Goal: Task Accomplishment & Management: Complete application form

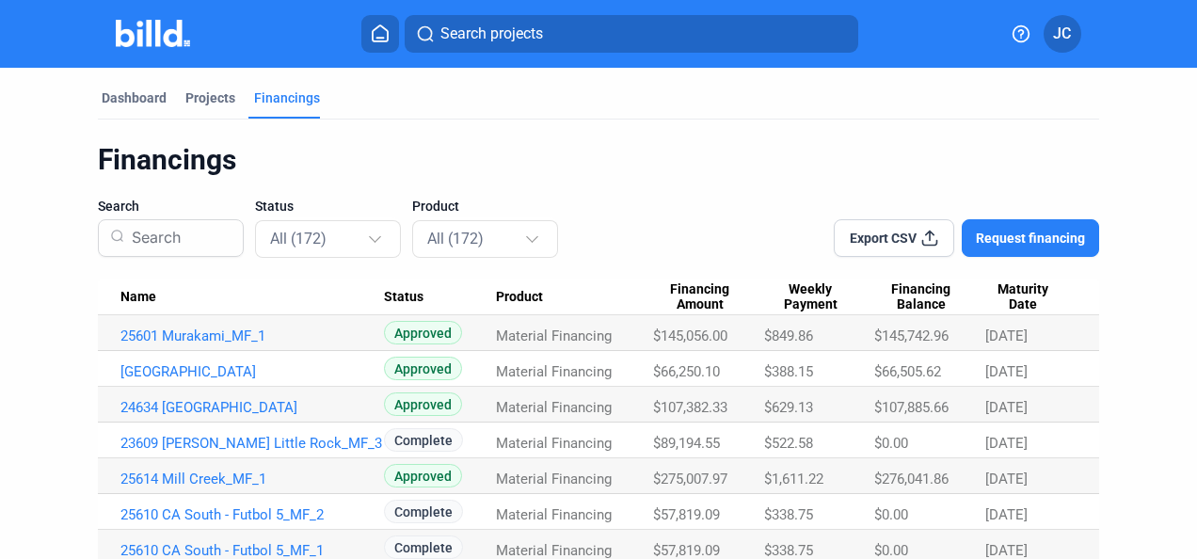
click at [229, 92] on div "Projects" at bounding box center [210, 97] width 50 height 19
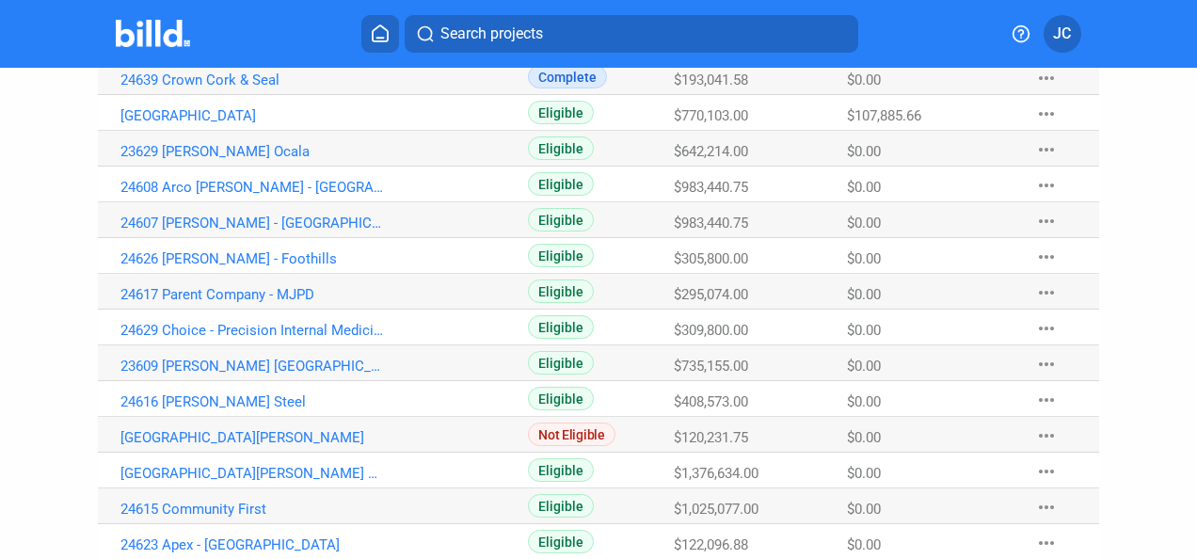
scroll to position [564, 0]
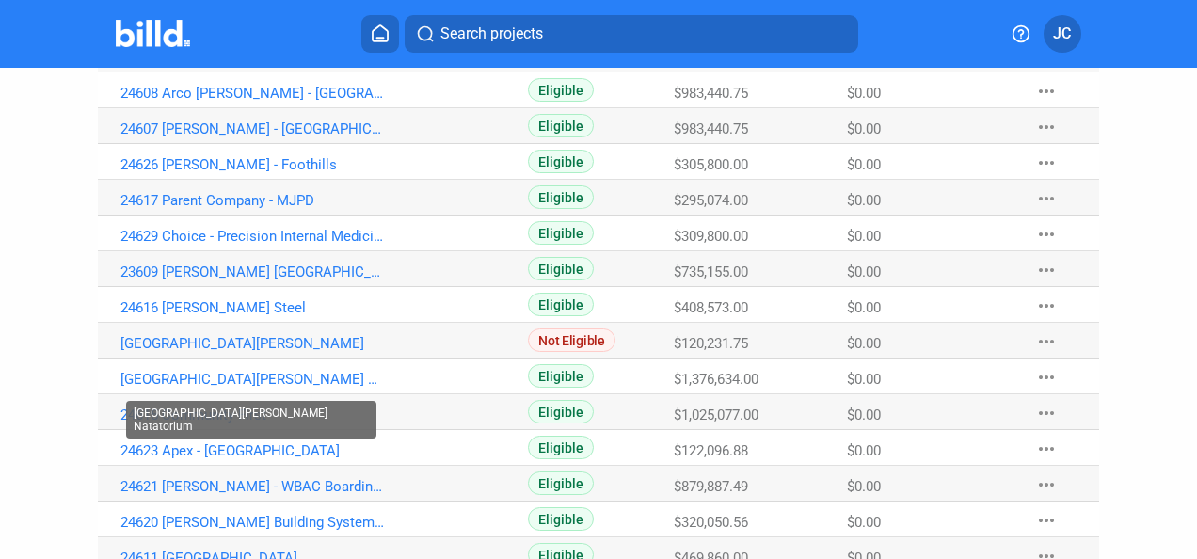
click at [295, 376] on link "[GEOGRAPHIC_DATA][PERSON_NAME] Natatorium" at bounding box center [252, 379] width 264 height 17
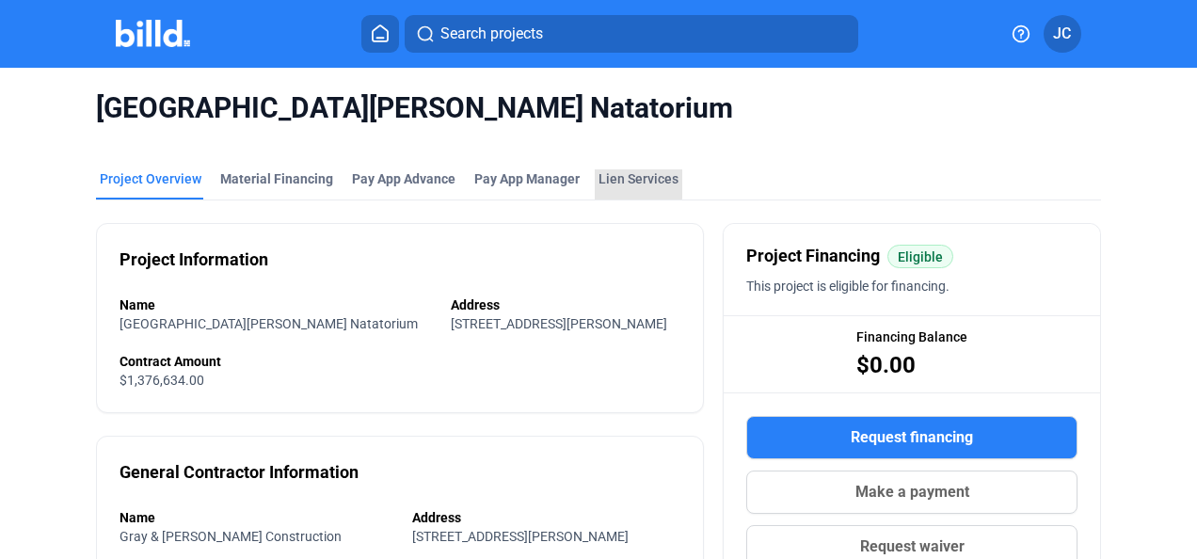
click at [627, 175] on div "Lien Services" at bounding box center [638, 178] width 80 height 19
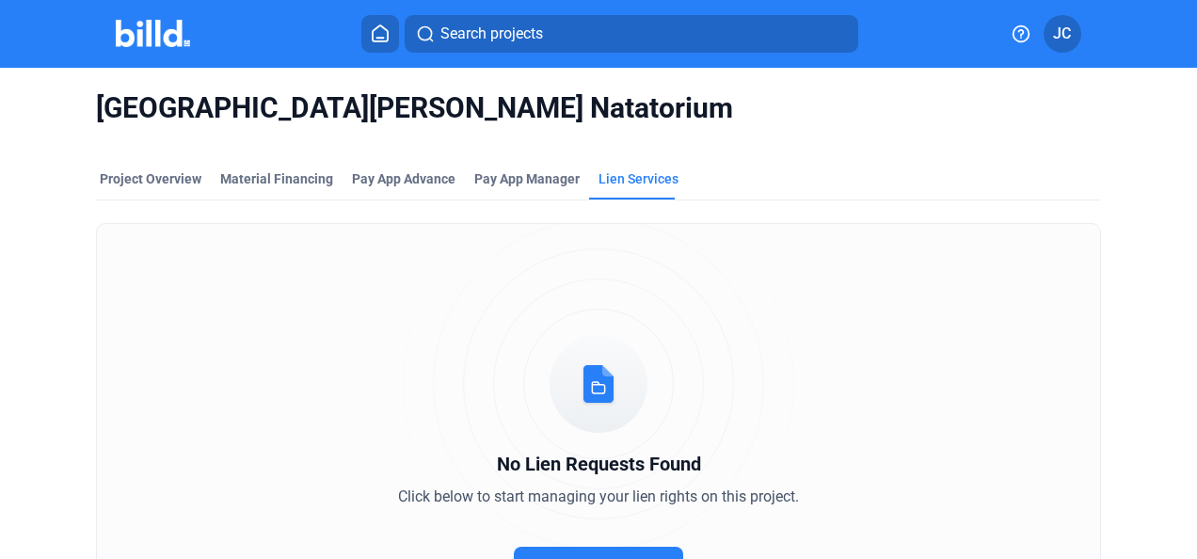
scroll to position [94, 0]
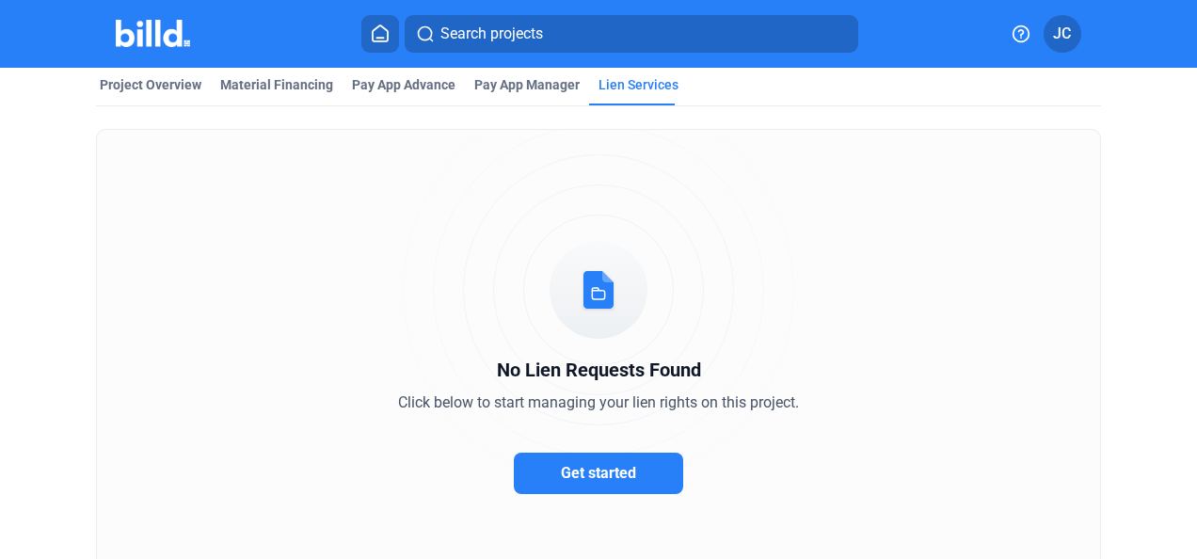
click at [561, 472] on span "Get started" at bounding box center [598, 473] width 75 height 18
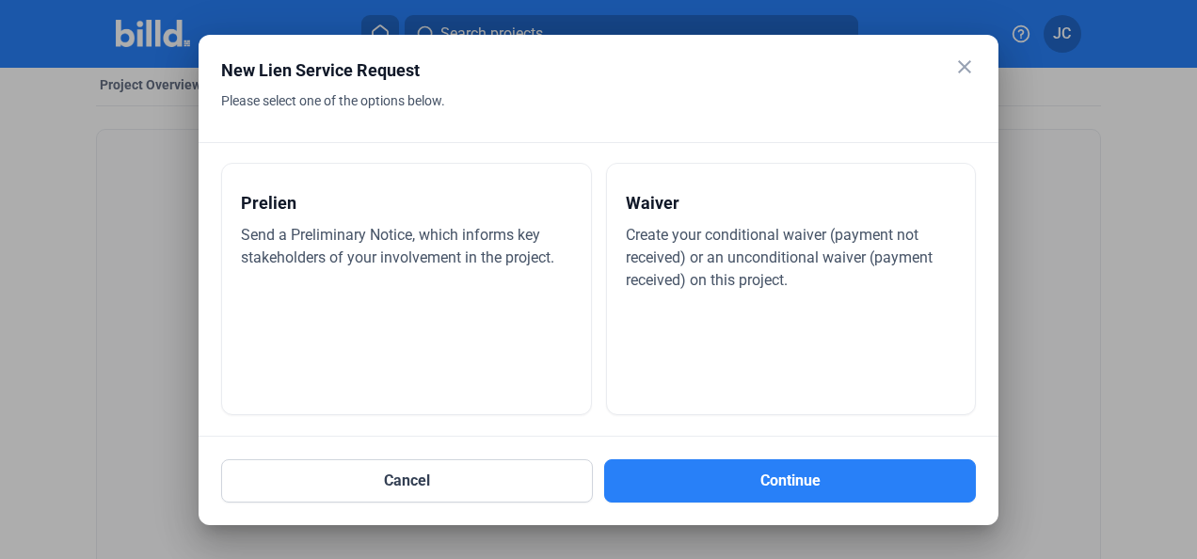
click at [369, 329] on div "Prelien Send a Preliminary Notice, which informs key stakeholders of your invol…" at bounding box center [406, 289] width 371 height 252
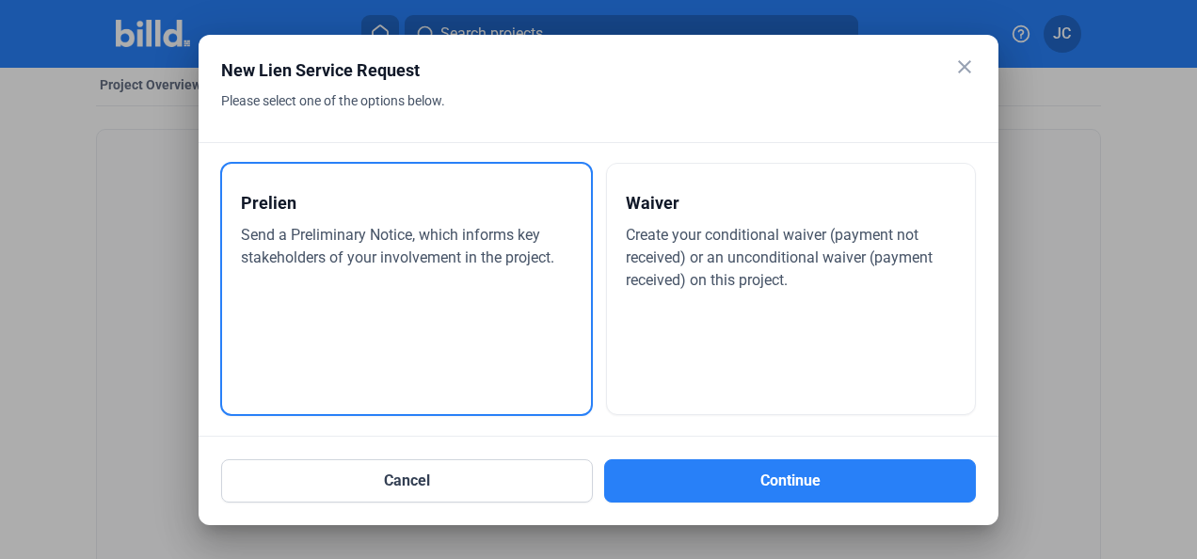
click at [678, 489] on button "Continue" at bounding box center [790, 480] width 372 height 43
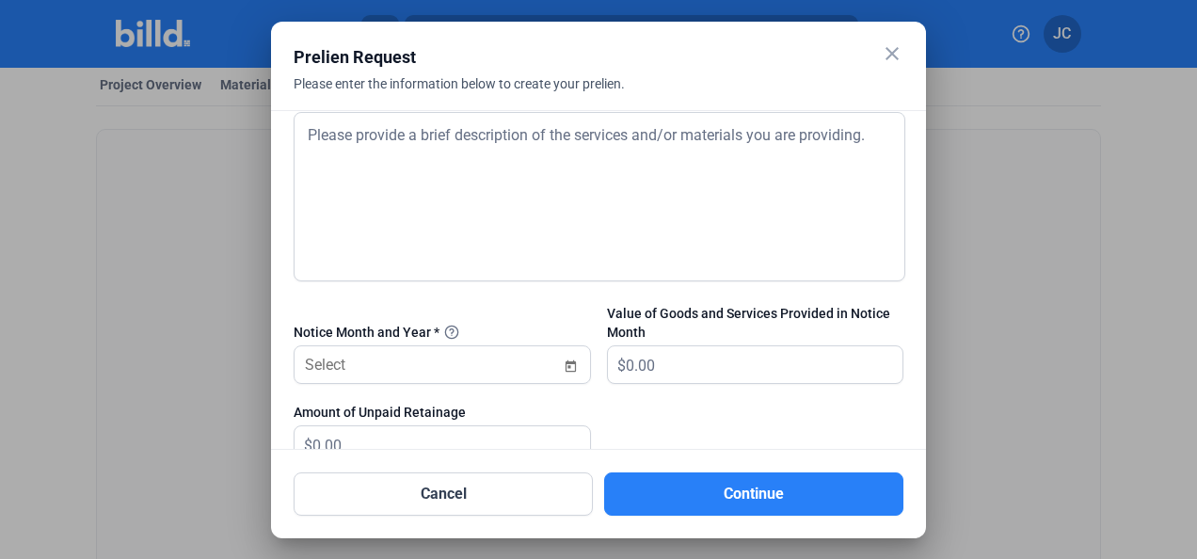
scroll to position [941, 0]
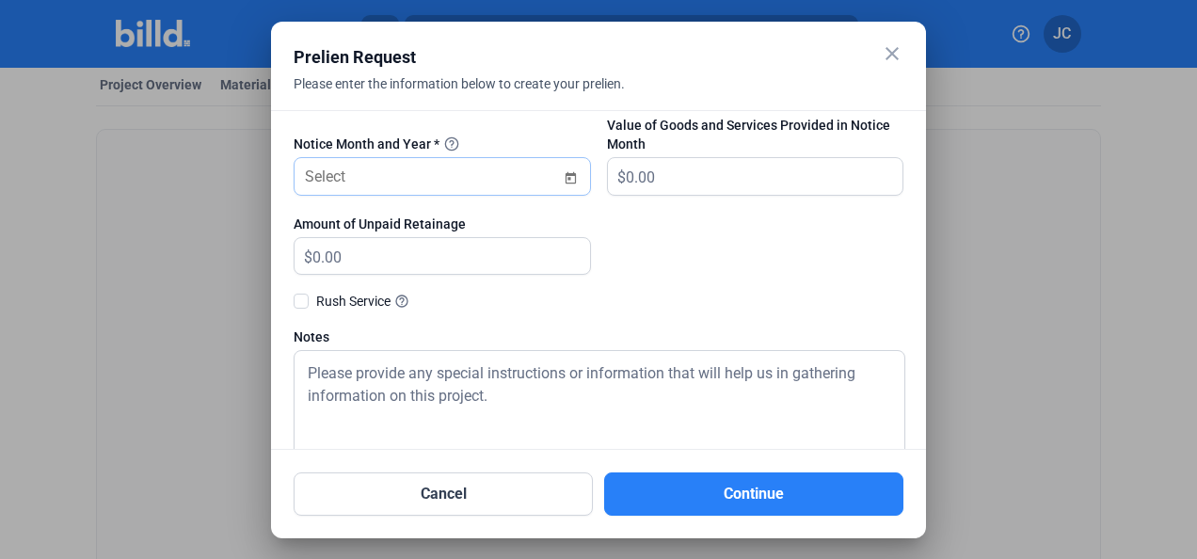
click at [568, 177] on span "Open calendar" at bounding box center [570, 166] width 45 height 45
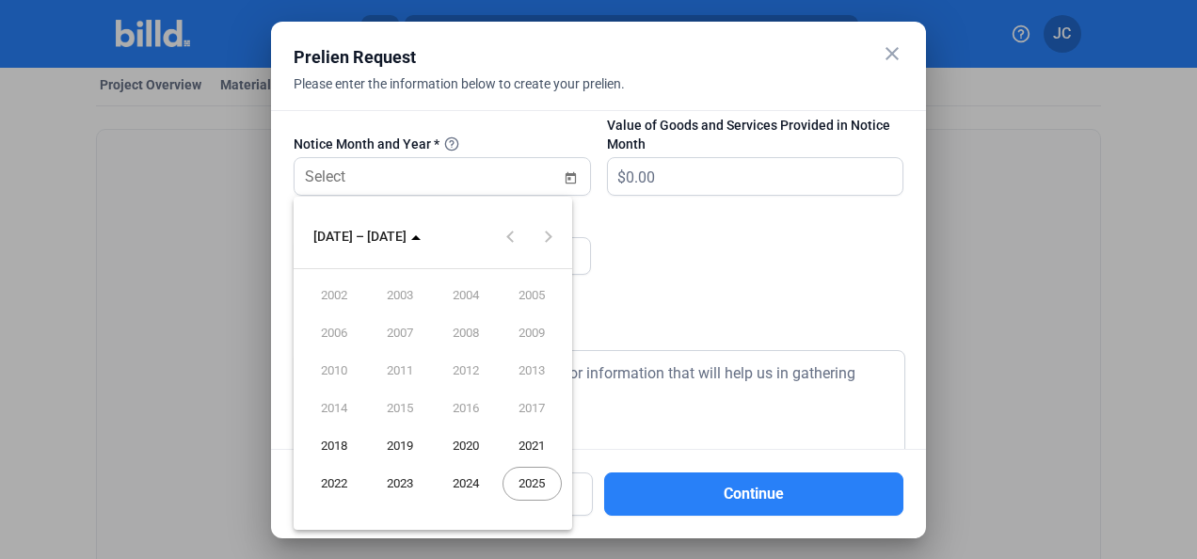
click at [568, 177] on div at bounding box center [598, 279] width 1197 height 559
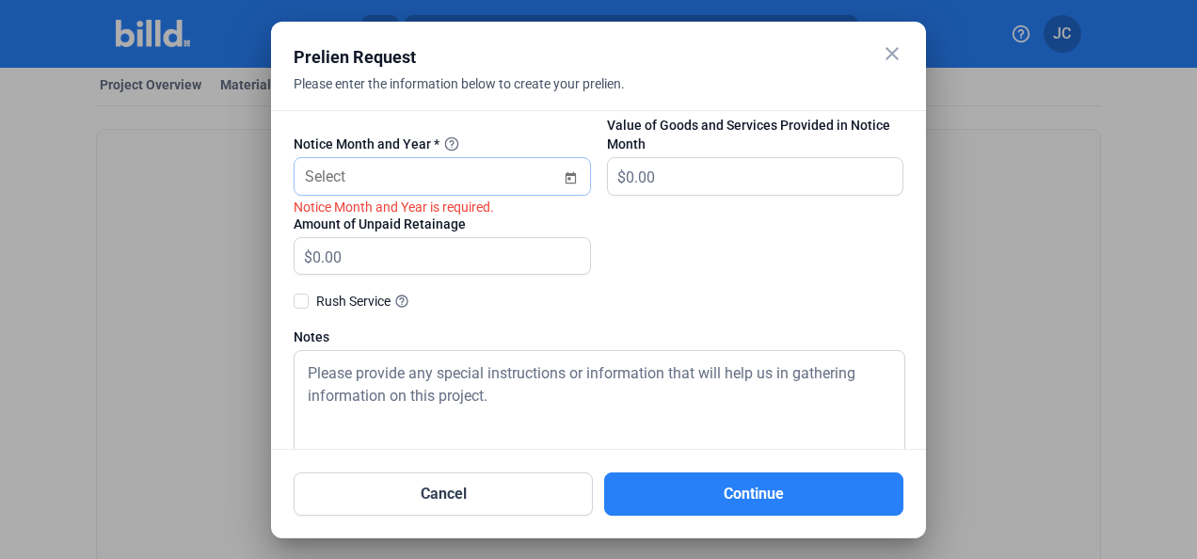
click at [445, 177] on div "close Prelien Request Please enter the information below to create your prelien…" at bounding box center [598, 279] width 1197 height 559
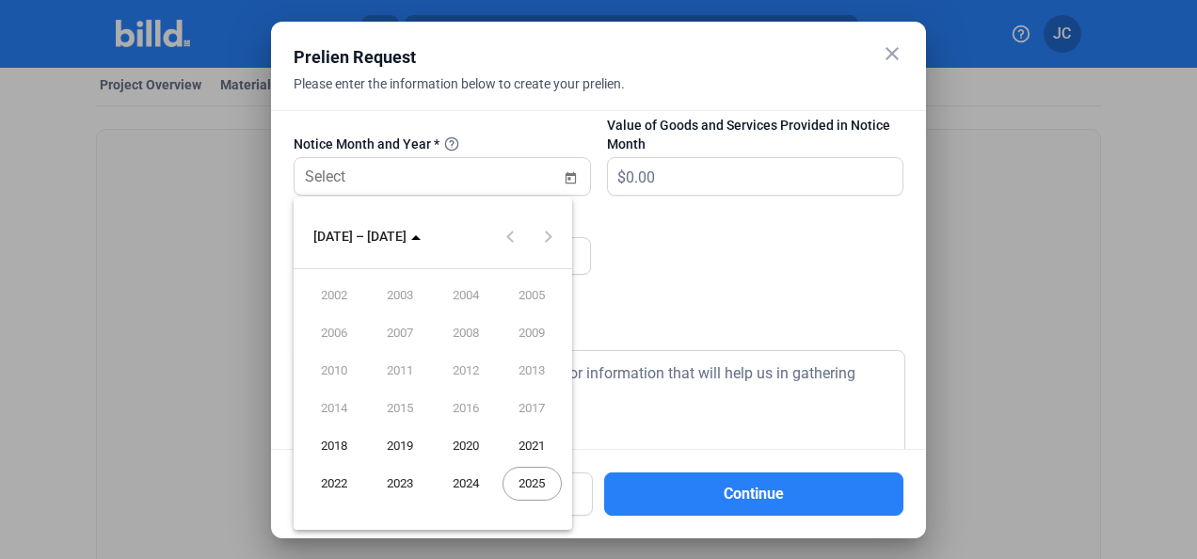
click at [536, 480] on span "2025" at bounding box center [531, 484] width 59 height 34
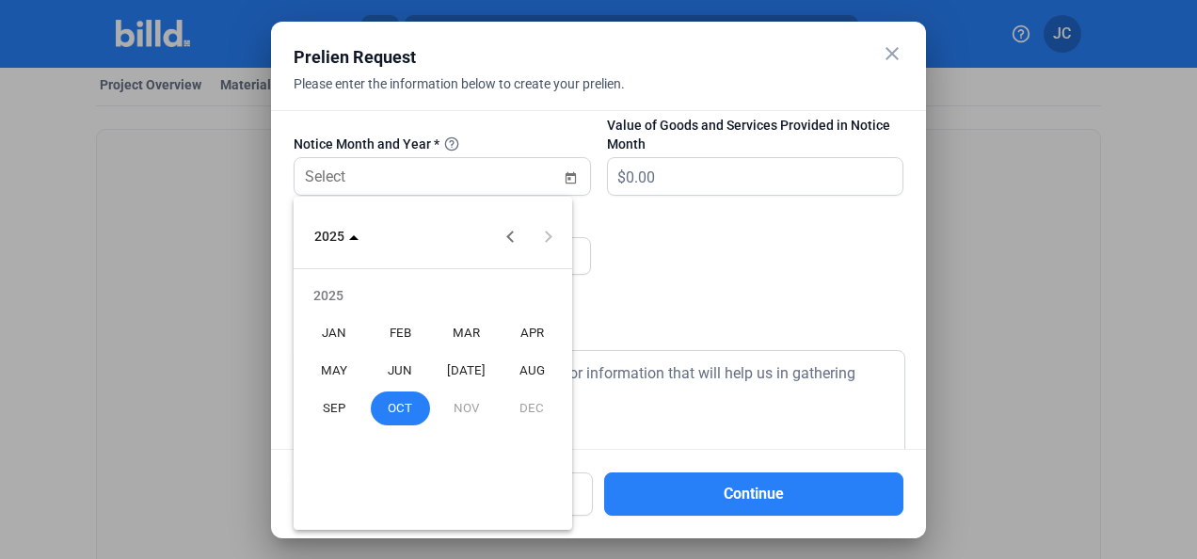
click at [404, 399] on span "OCT" at bounding box center [400, 408] width 59 height 34
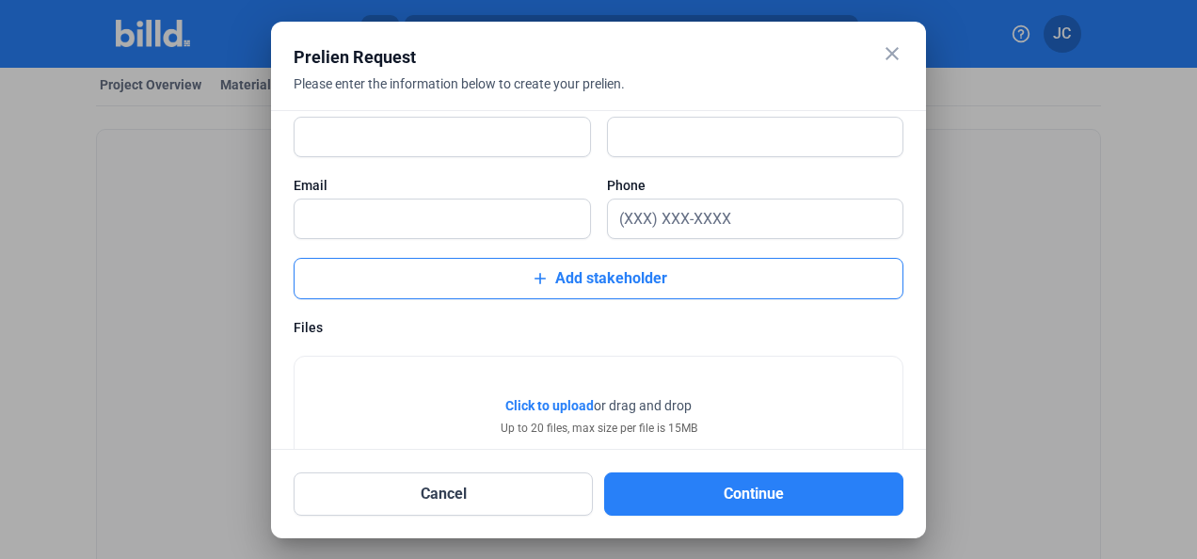
scroll to position [2881, 0]
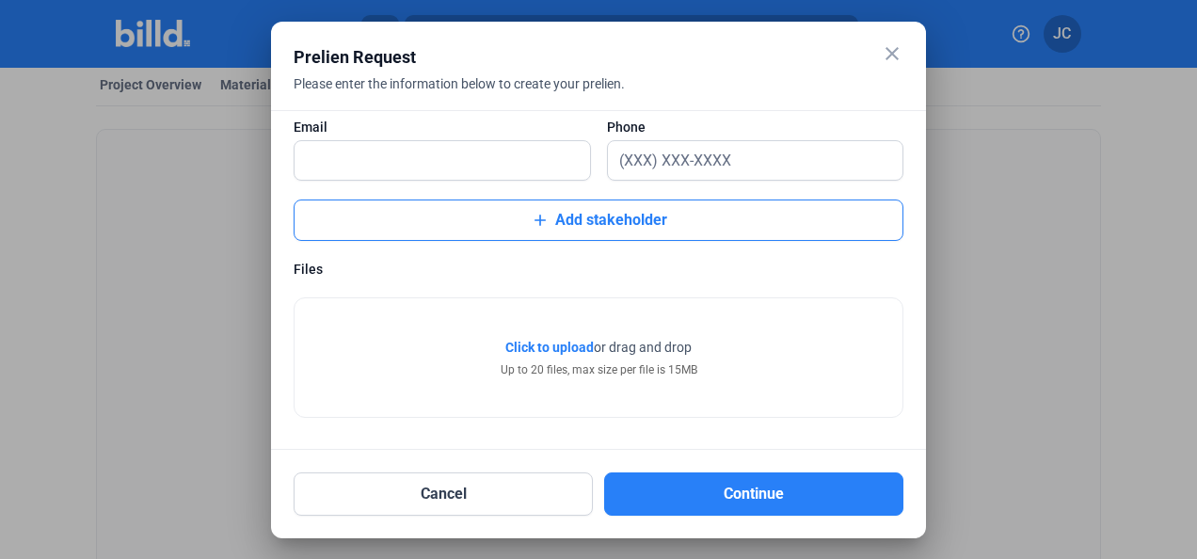
click at [695, 496] on button "Continue" at bounding box center [753, 493] width 299 height 43
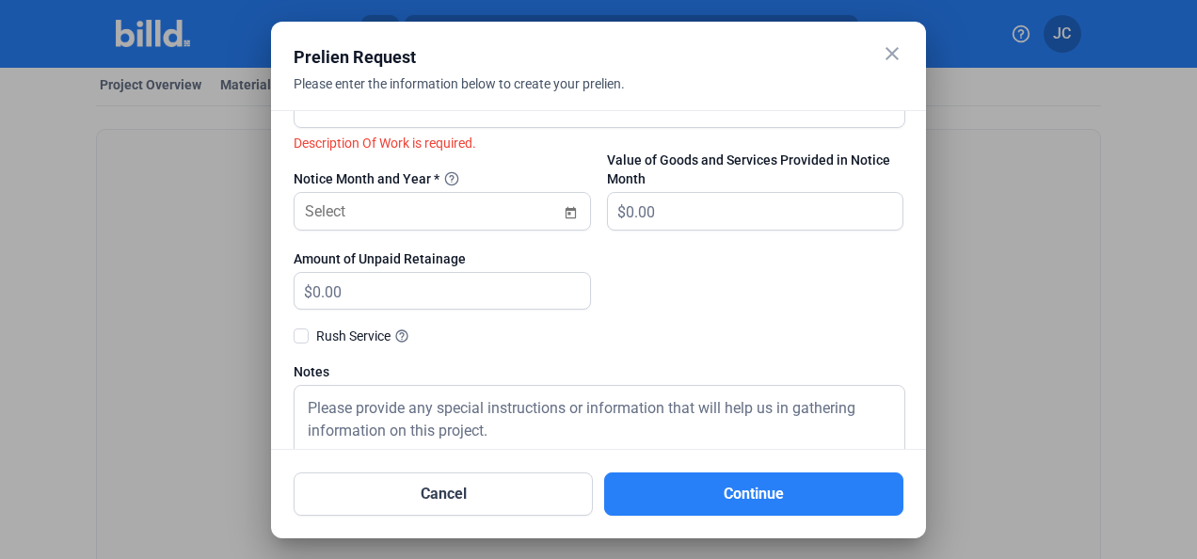
scroll to position [0, 0]
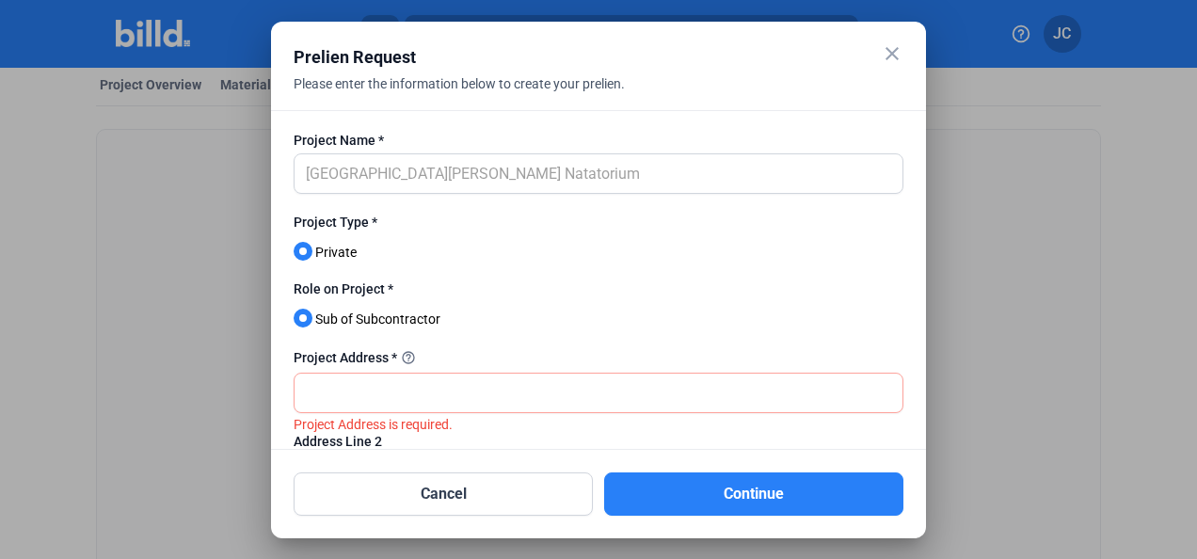
click at [894, 54] on mat-icon "close" at bounding box center [891, 53] width 23 height 23
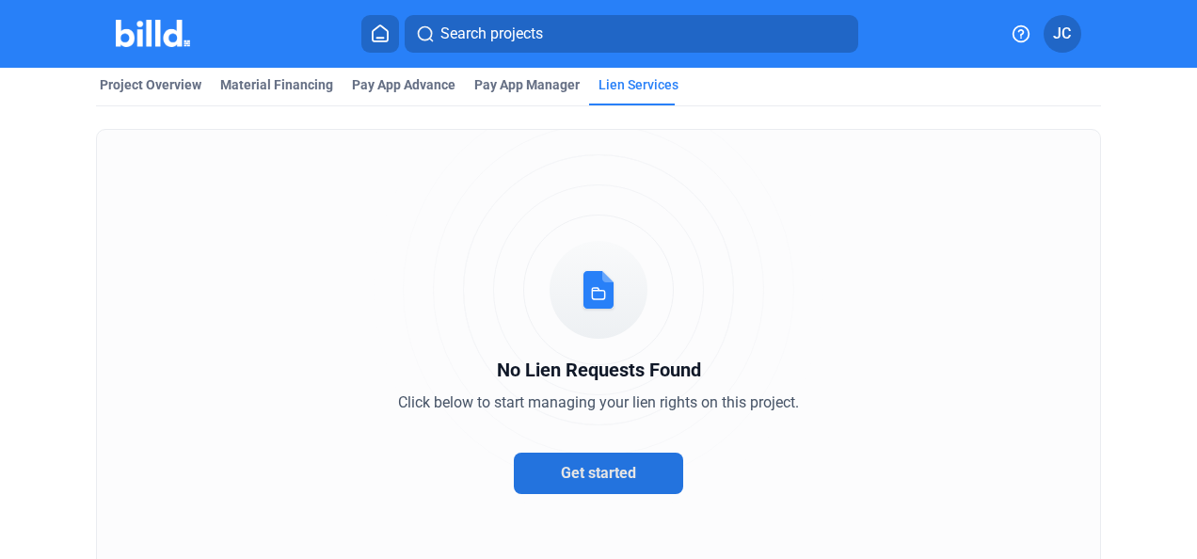
click at [587, 480] on span "Get started" at bounding box center [598, 473] width 75 height 18
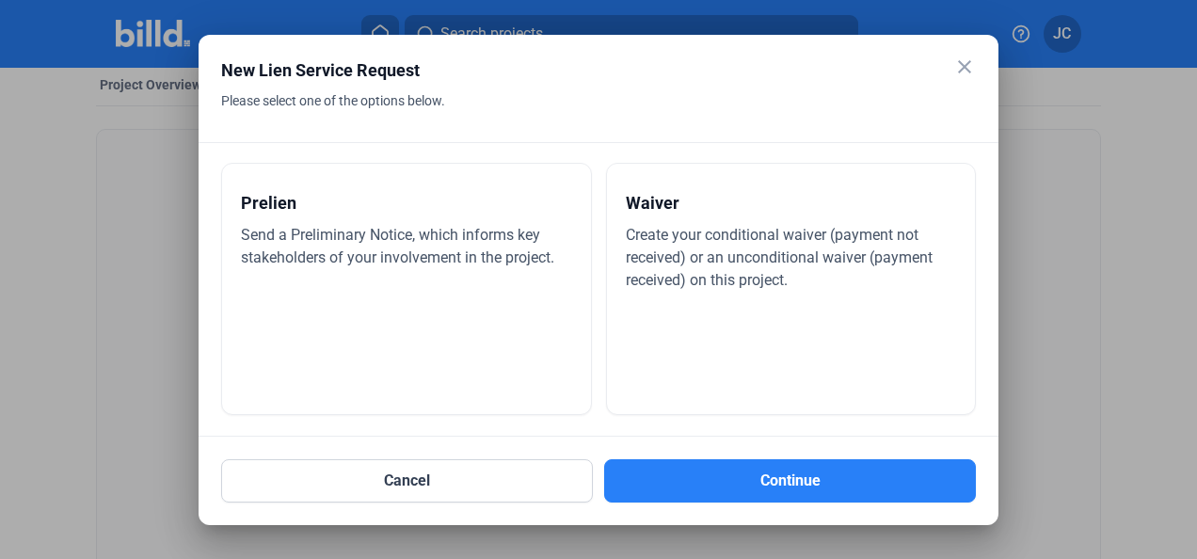
click at [430, 310] on div "Prelien Send a Preliminary Notice, which informs key stakeholders of your invol…" at bounding box center [406, 289] width 371 height 252
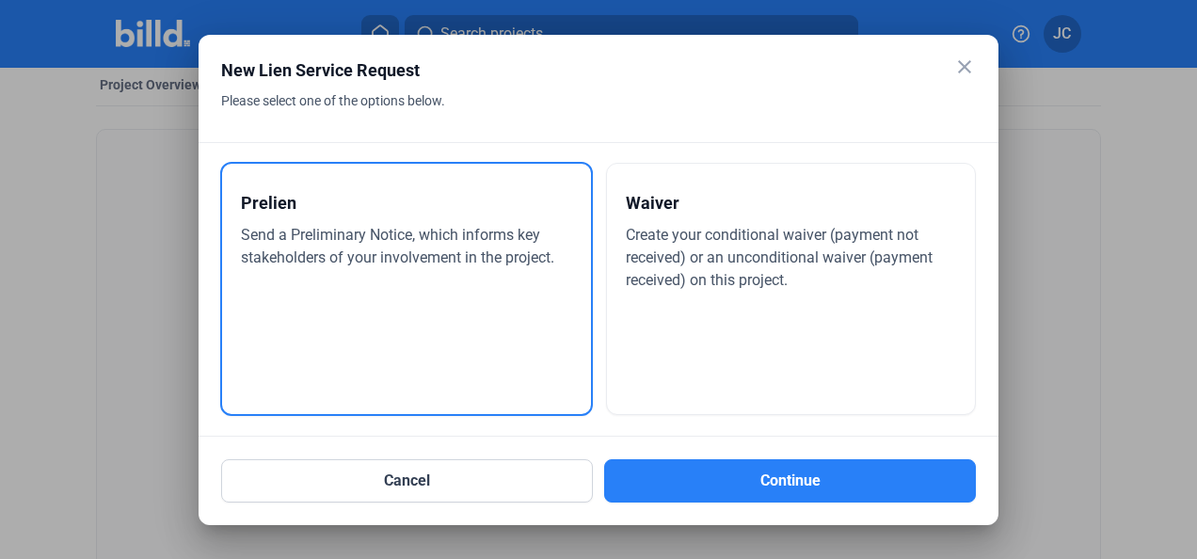
click at [699, 484] on button "Continue" at bounding box center [790, 480] width 372 height 43
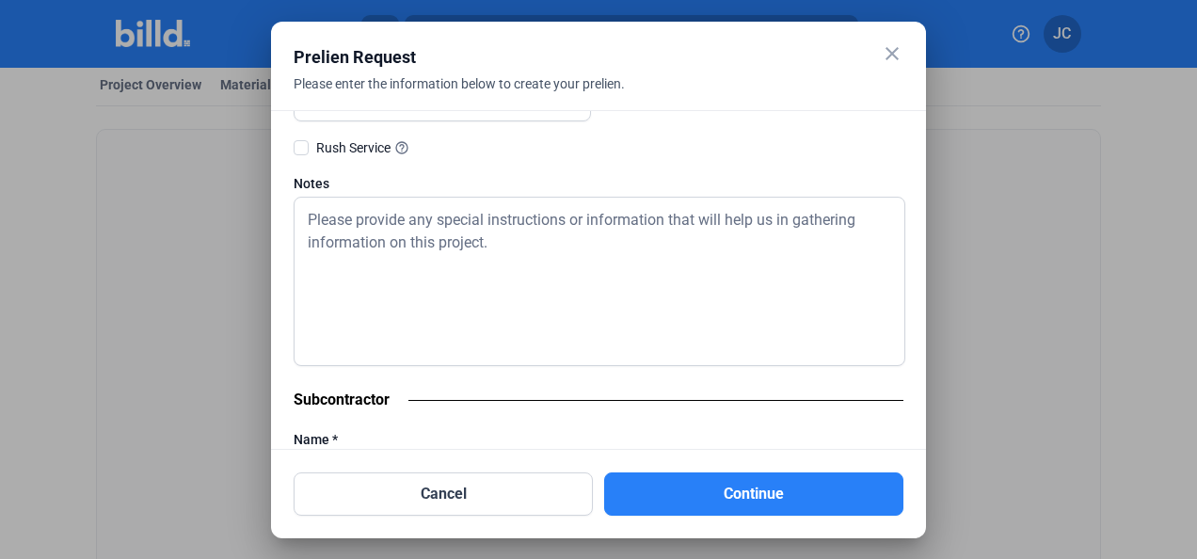
scroll to position [1000, 0]
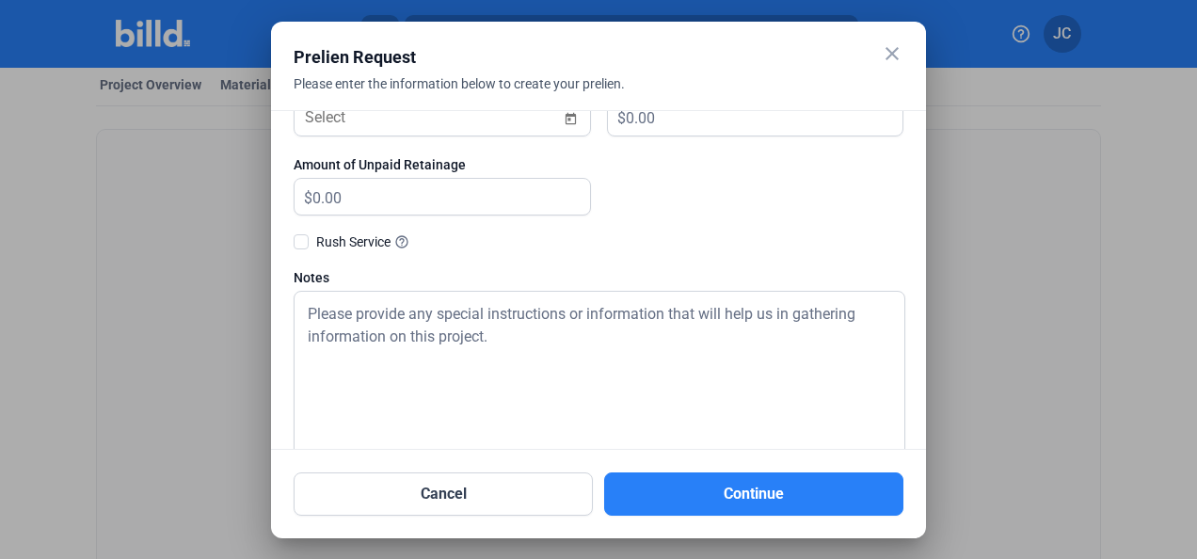
click at [887, 56] on mat-icon "close" at bounding box center [891, 53] width 23 height 23
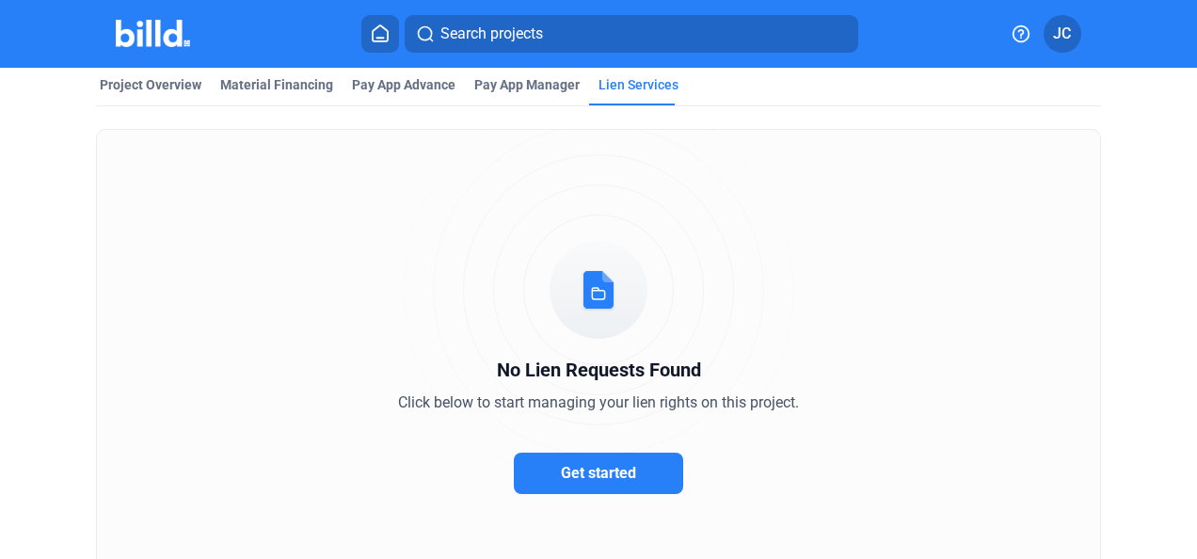
scroll to position [0, 0]
